Goal: Transaction & Acquisition: Purchase product/service

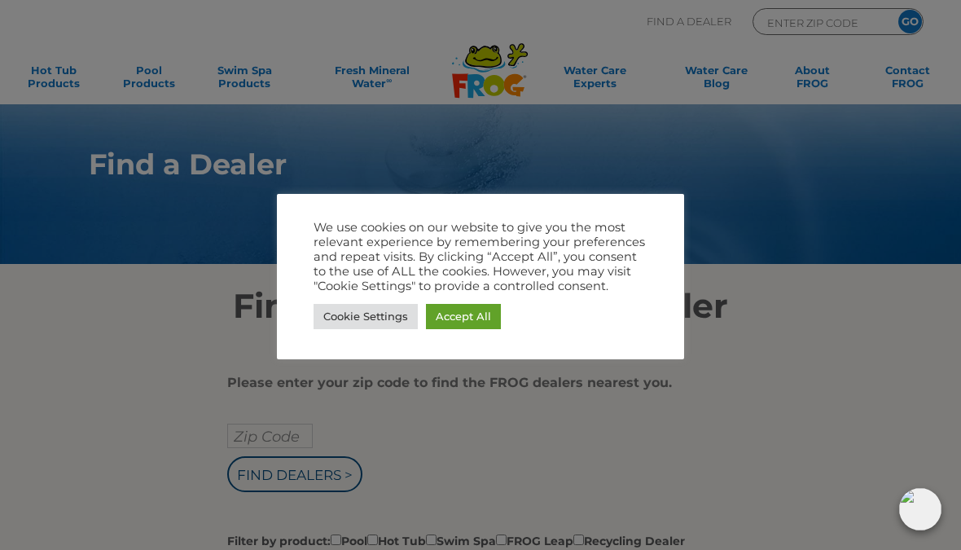
click at [472, 319] on link "Accept All" at bounding box center [463, 316] width 75 height 25
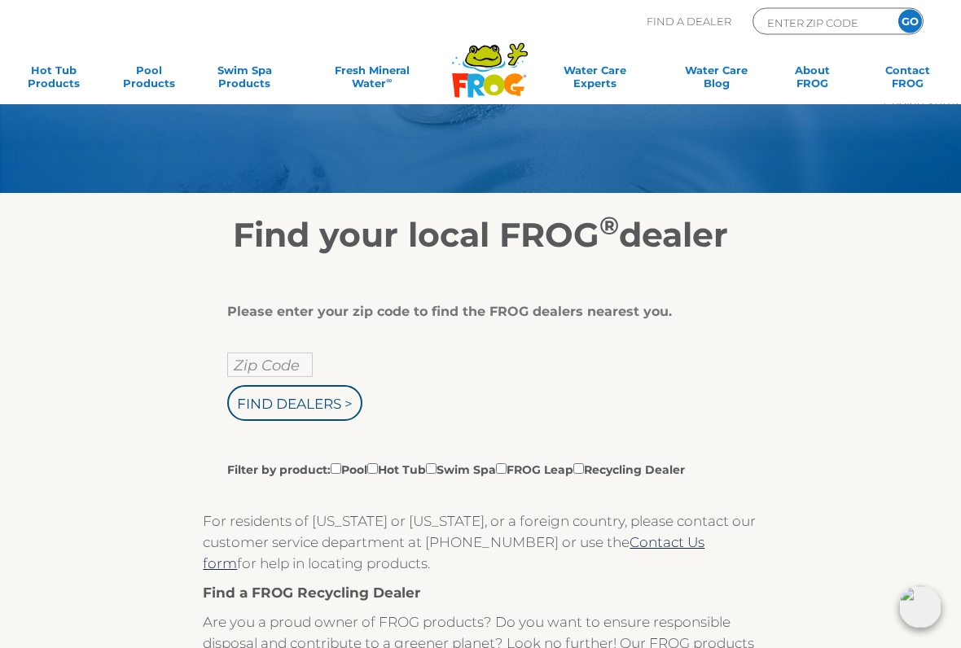
scroll to position [71, 0]
click at [288, 371] on input "Zip Code" at bounding box center [270, 365] width 86 height 24
type input "Zip Code"
click at [289, 366] on input "text" at bounding box center [270, 365] width 86 height 24
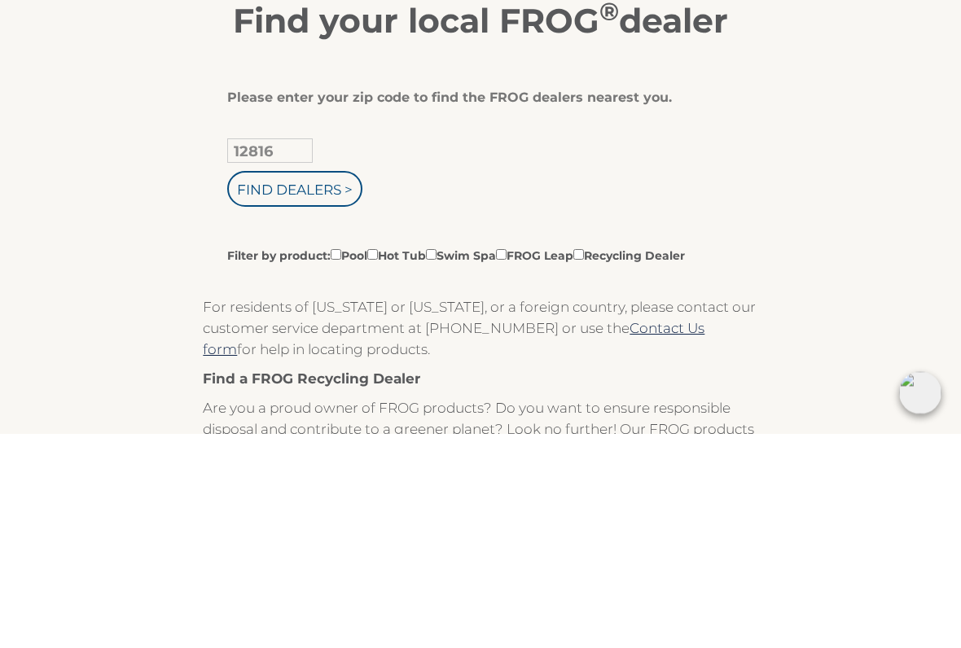
type input "12816"
click at [340, 386] on input "Find Dealers >" at bounding box center [294, 404] width 135 height 36
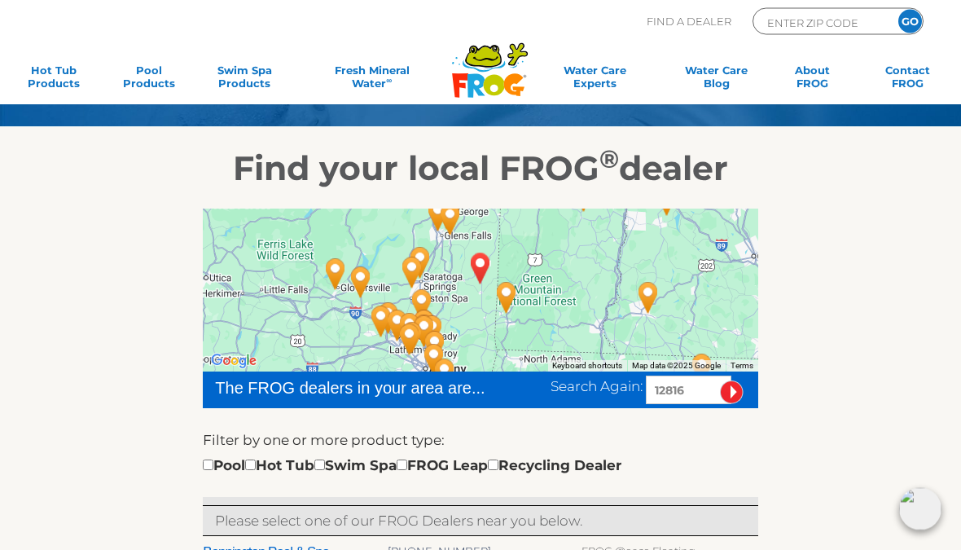
scroll to position [138, 0]
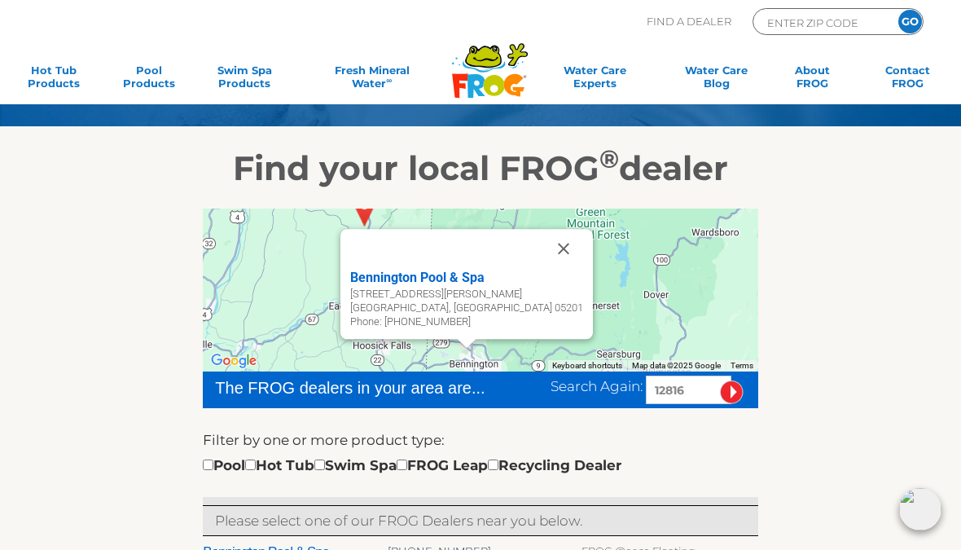
click at [560, 242] on button "Close" at bounding box center [563, 248] width 39 height 39
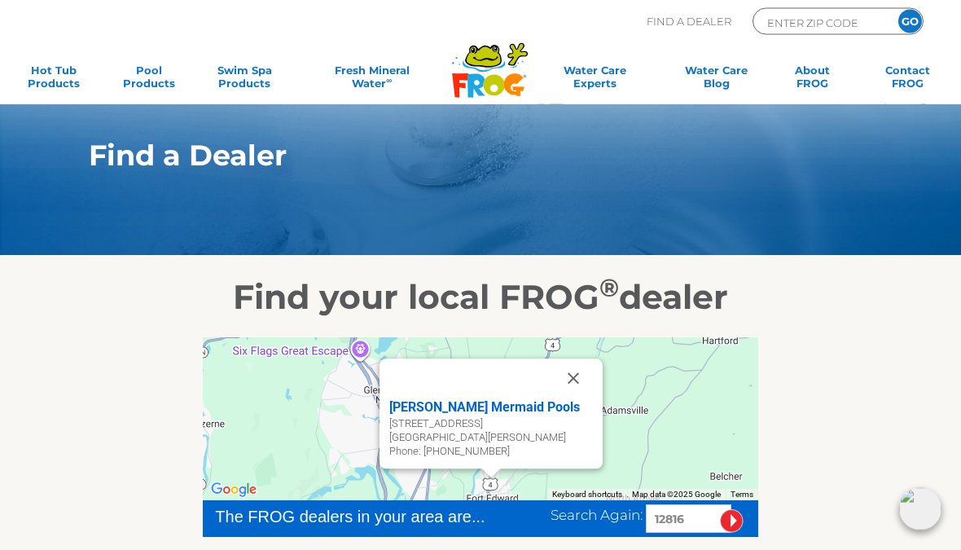
scroll to position [0, 0]
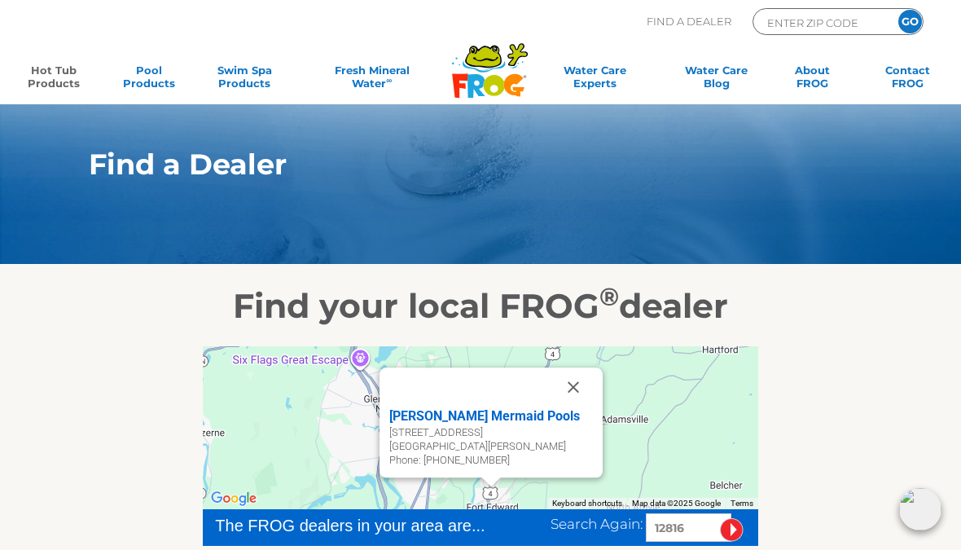
click at [67, 66] on link "Hot Tub Products" at bounding box center [53, 80] width 74 height 33
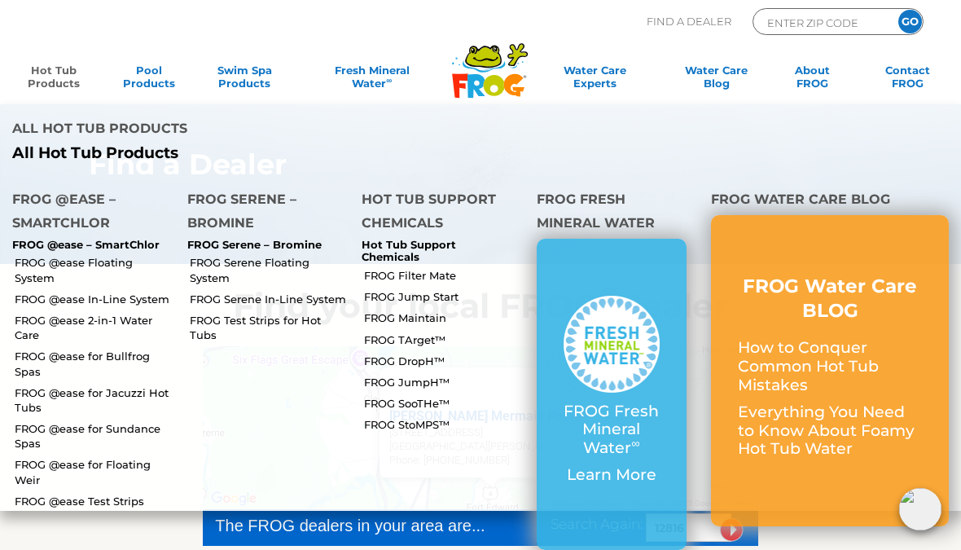
click at [129, 385] on link "FROG @ease for Jacuzzi Hot Tubs" at bounding box center [95, 399] width 160 height 29
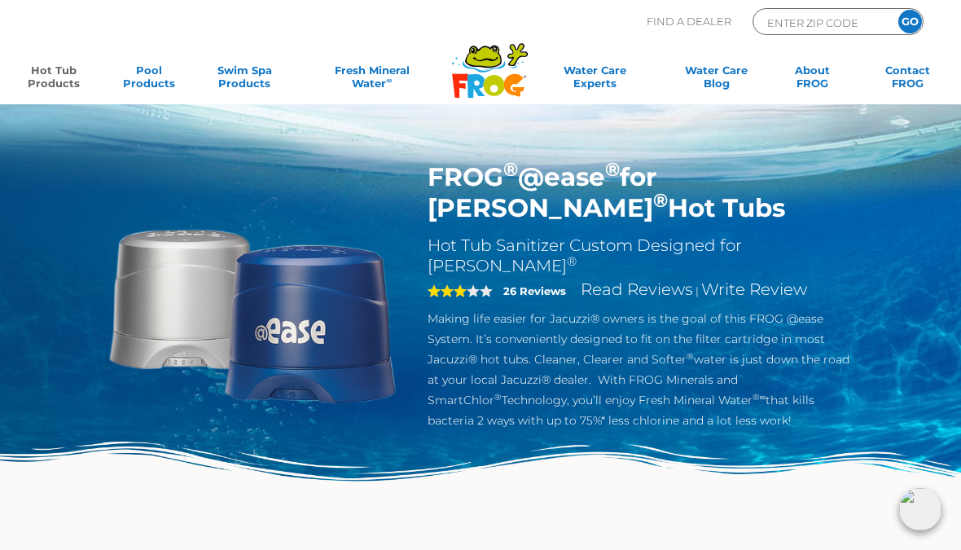
click at [680, 367] on p "Making life easier for Jacuzzi® owners is the goal of this FROG @ease System. I…" at bounding box center [644, 370] width 433 height 122
